Goal: Transaction & Acquisition: Book appointment/travel/reservation

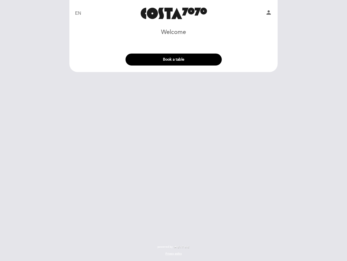
click at [174, 130] on div "EN ES PT Costa 7070 person Welcome Welcome, Change user Book a table Select the…" at bounding box center [173, 130] width 347 height 261
click at [269, 13] on icon "person" at bounding box center [269, 12] width 7 height 7
click at [174, 59] on button "Book a table" at bounding box center [174, 59] width 96 height 12
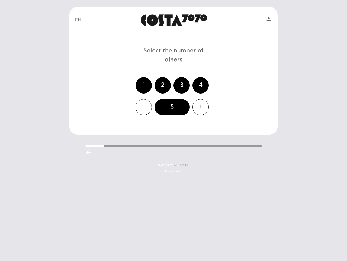
click at [210, 167] on div "Privacy policy" at bounding box center [173, 170] width 217 height 7
